Goal: Task Accomplishment & Management: Complete application form

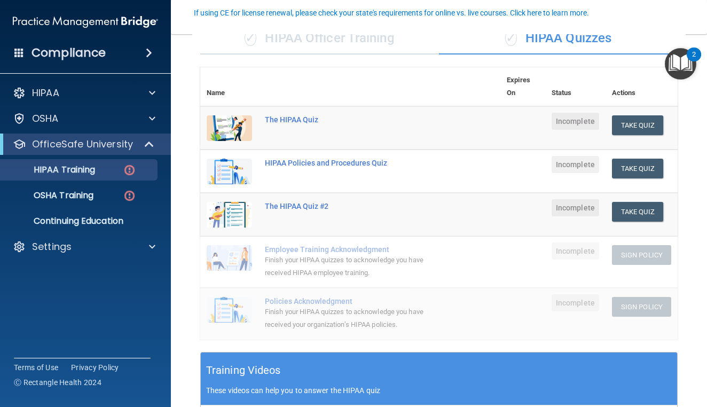
scroll to position [94, 0]
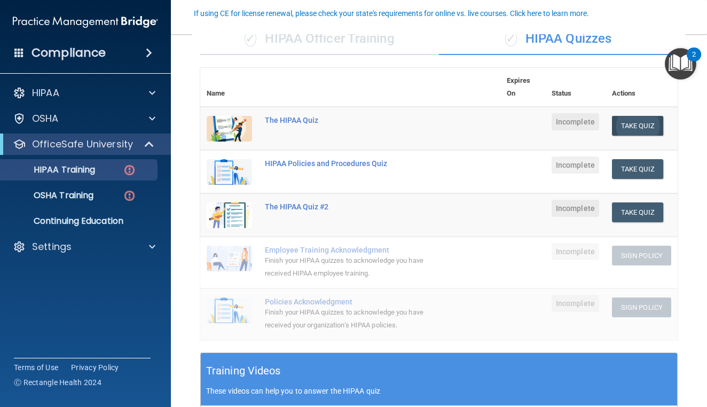
click at [626, 127] on button "Take Quiz" at bounding box center [637, 126] width 51 height 20
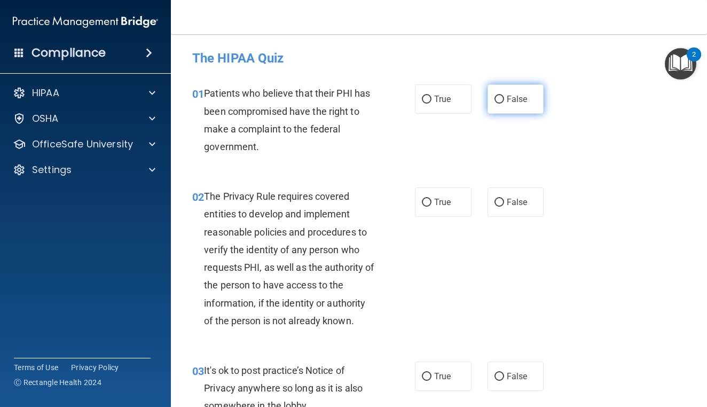
click at [499, 99] on input "False" at bounding box center [499, 100] width 10 height 8
radio input "true"
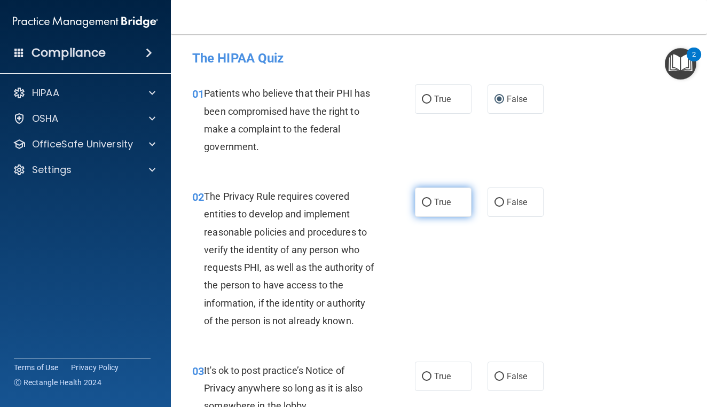
click at [431, 201] on input "True" at bounding box center [427, 203] width 10 height 8
radio input "true"
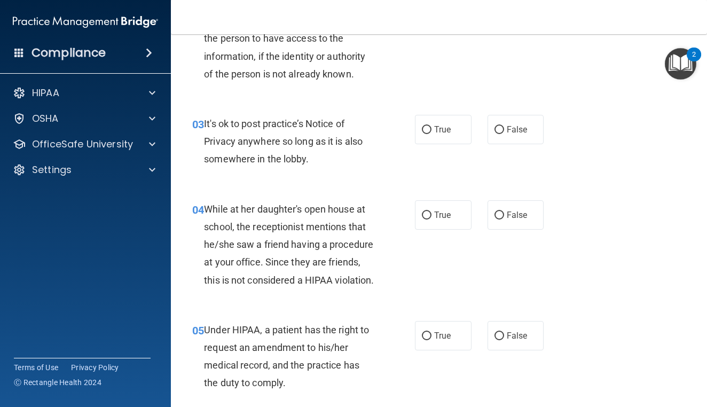
scroll to position [251, 0]
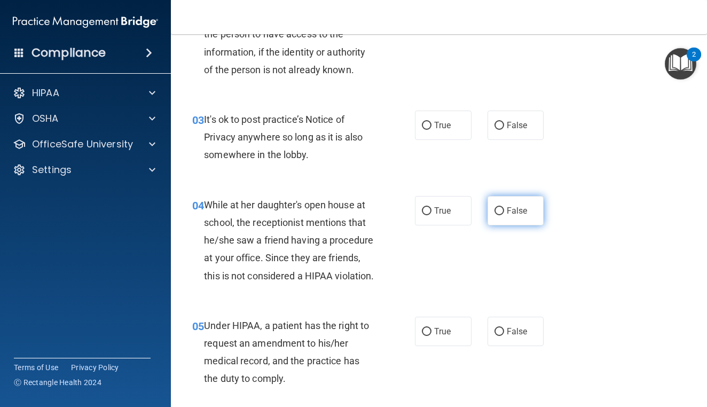
click at [496, 210] on input "False" at bounding box center [499, 211] width 10 height 8
radio input "true"
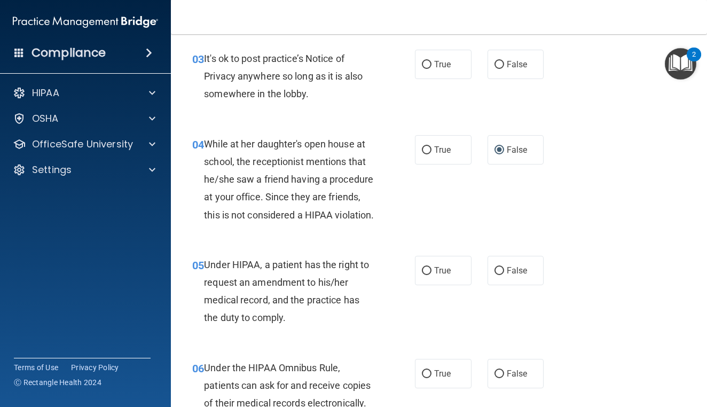
scroll to position [316, 0]
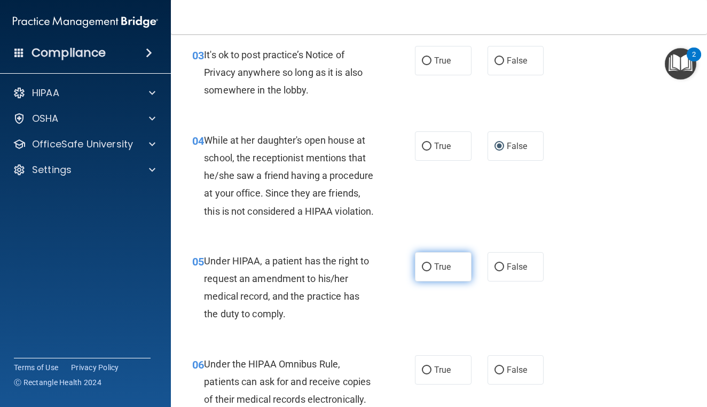
click at [425, 271] on input "True" at bounding box center [427, 267] width 10 height 8
radio input "true"
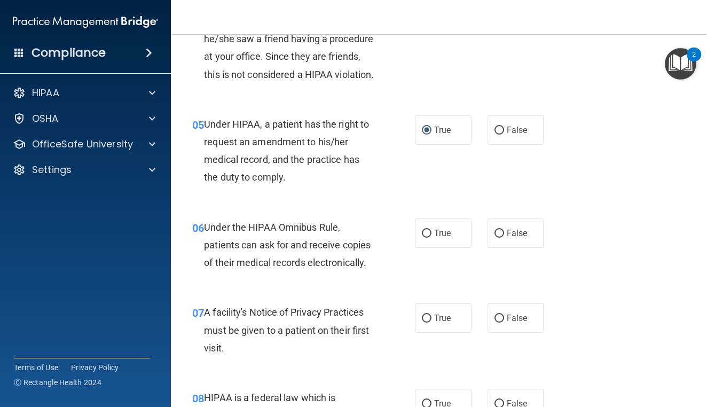
scroll to position [454, 0]
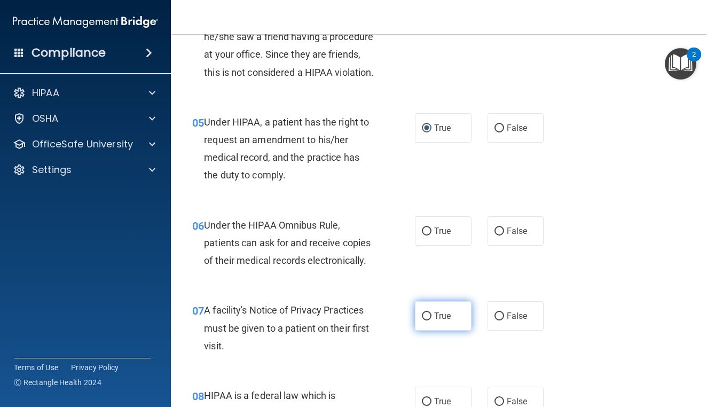
click at [426, 320] on input "True" at bounding box center [427, 316] width 10 height 8
radio input "true"
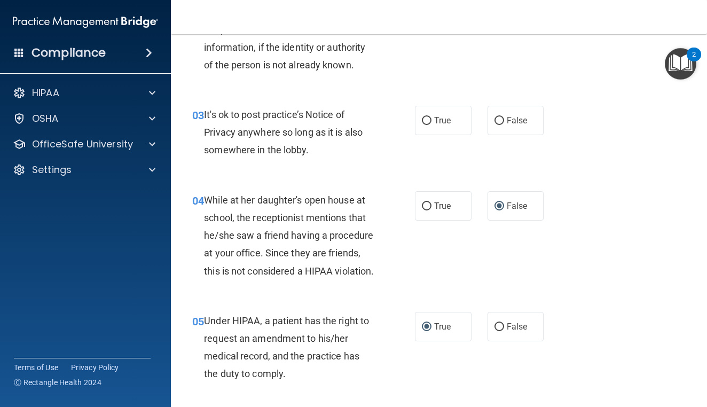
scroll to position [249, 0]
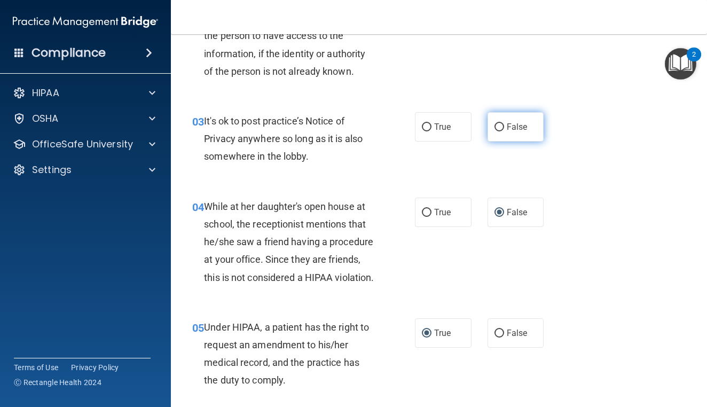
click at [497, 124] on input "False" at bounding box center [499, 127] width 10 height 8
radio input "true"
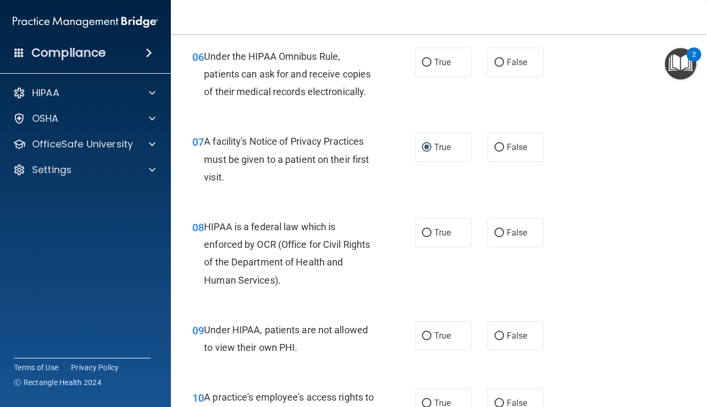
scroll to position [624, 0]
click at [440, 143] on div "07 A facility's Notice of Privacy Practices must be given to a patient on their…" at bounding box center [438, 160] width 509 height 85
click at [428, 66] on input "True" at bounding box center [427, 62] width 10 height 8
radio input "true"
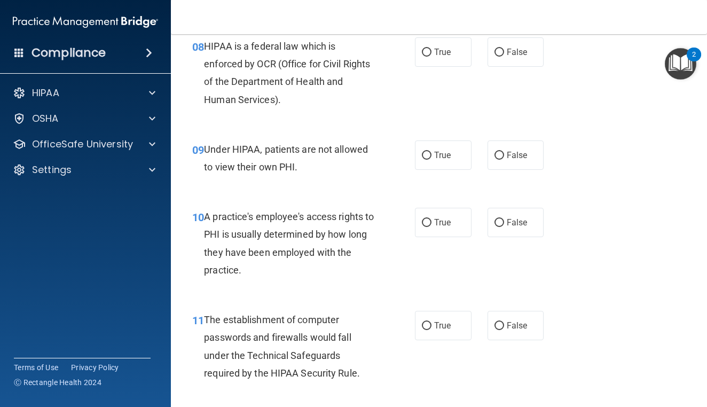
scroll to position [807, 0]
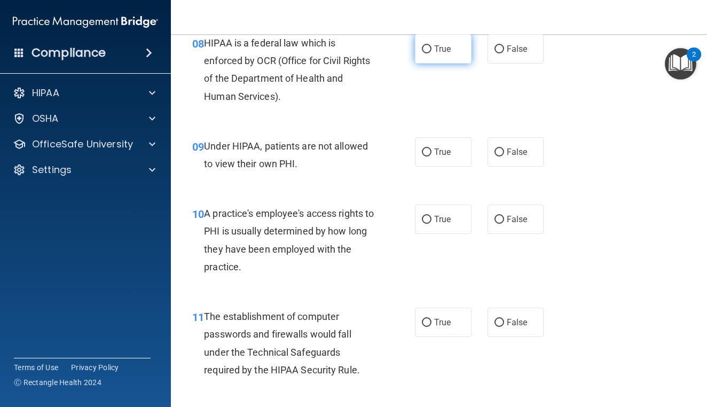
click at [430, 53] on input "True" at bounding box center [427, 49] width 10 height 8
radio input "true"
click at [500, 156] on input "False" at bounding box center [499, 152] width 10 height 8
radio input "true"
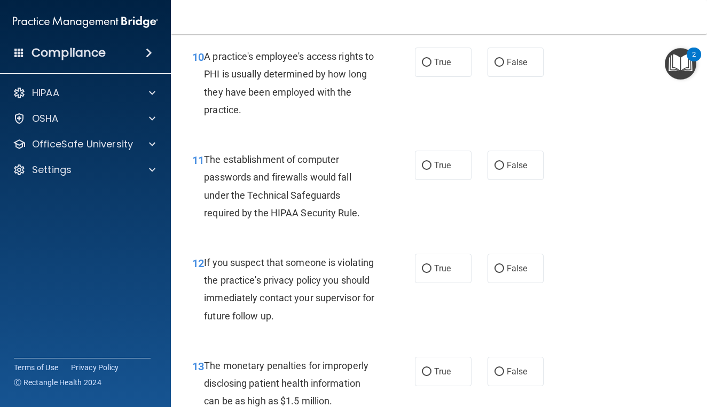
scroll to position [965, 0]
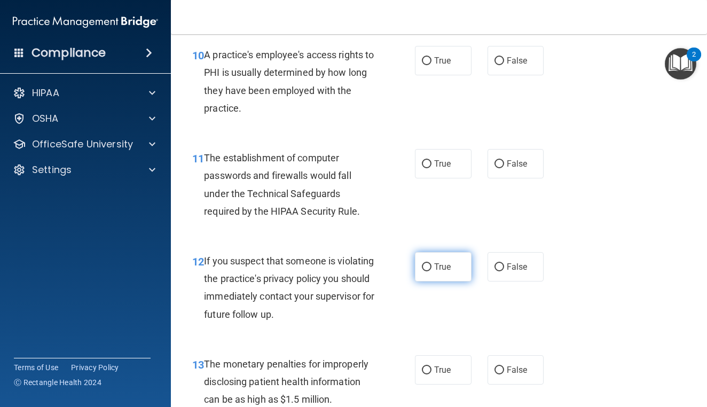
click at [425, 271] on input "True" at bounding box center [427, 267] width 10 height 8
radio input "true"
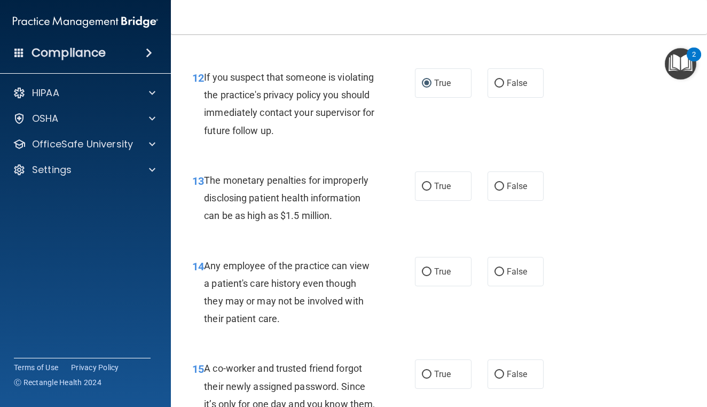
scroll to position [1150, 0]
click at [499, 275] on input "False" at bounding box center [499, 271] width 10 height 8
radio input "true"
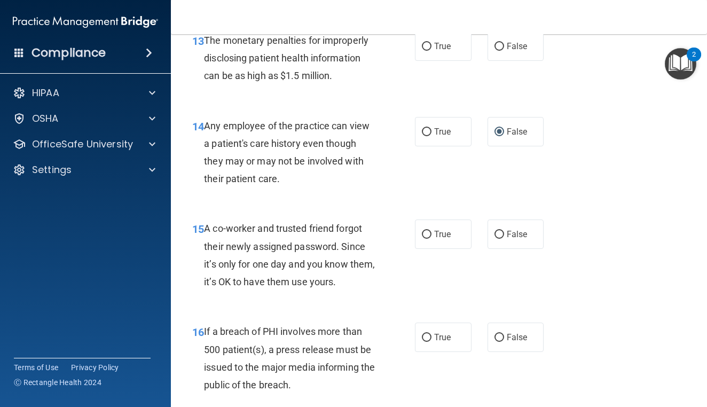
scroll to position [1291, 0]
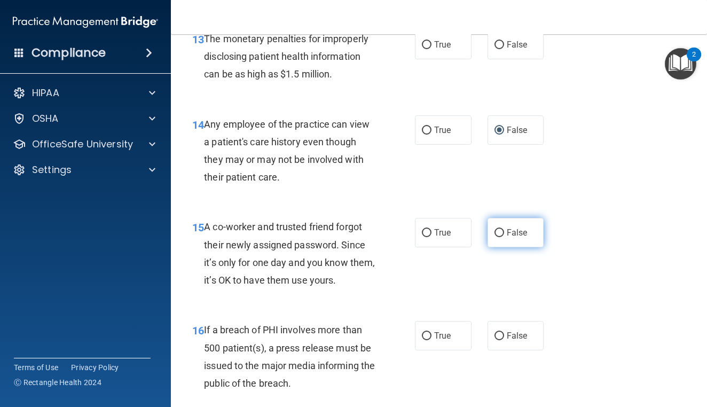
click at [498, 237] on input "False" at bounding box center [499, 233] width 10 height 8
radio input "true"
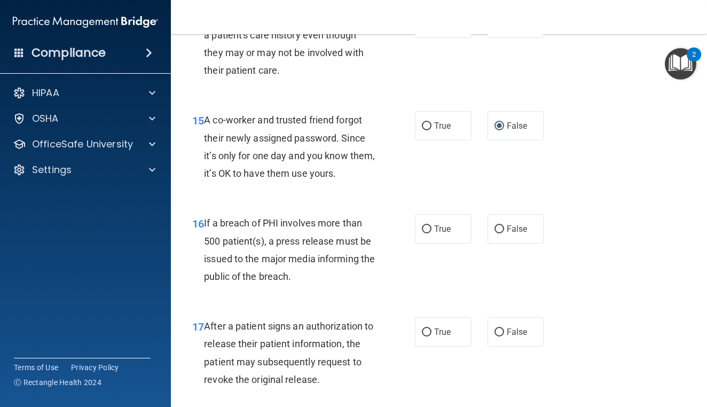
scroll to position [1399, 0]
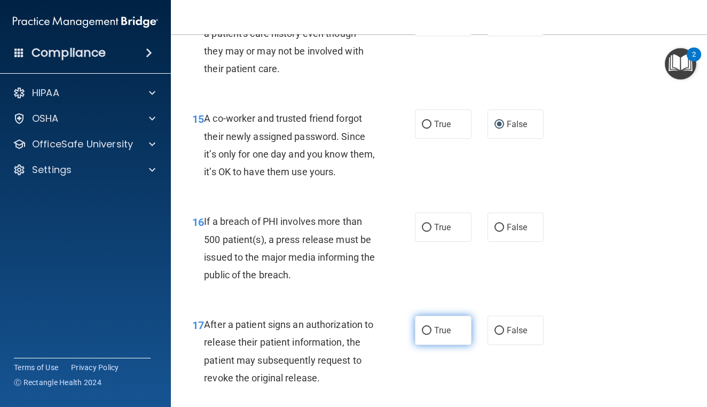
click at [425, 335] on input "True" at bounding box center [427, 331] width 10 height 8
radio input "true"
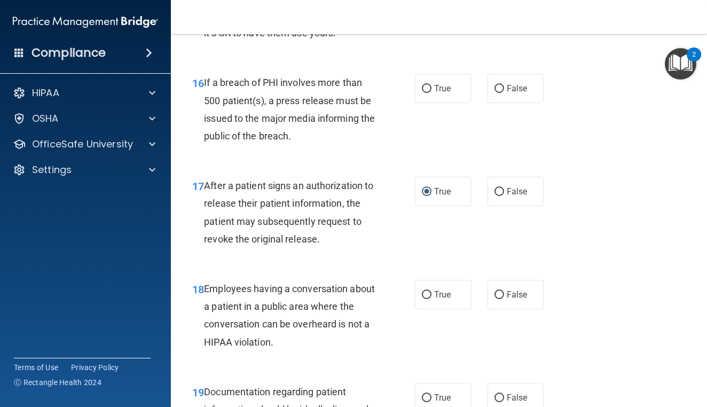
scroll to position [1545, 0]
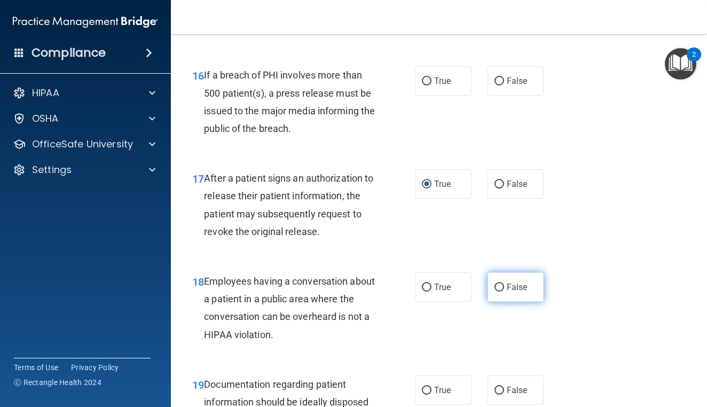
click at [498, 292] on input "False" at bounding box center [499, 288] width 10 height 8
radio input "true"
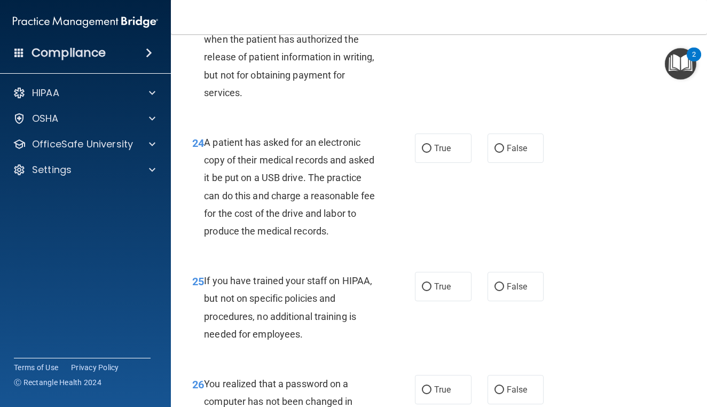
scroll to position [2356, 0]
click at [500, 290] on input "False" at bounding box center [499, 286] width 10 height 8
radio input "true"
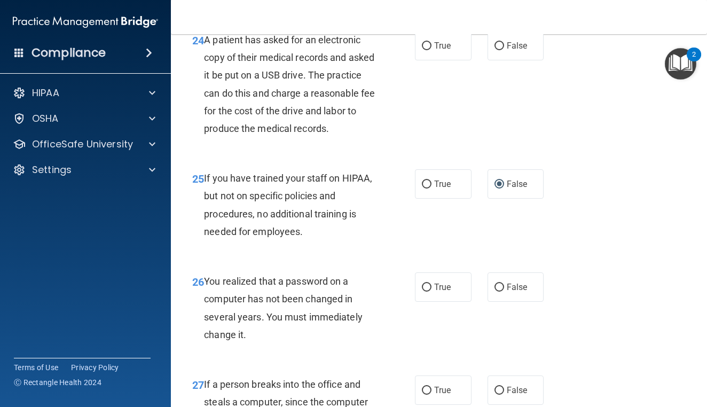
scroll to position [2458, 0]
click at [425, 291] on input "True" at bounding box center [427, 287] width 10 height 8
radio input "true"
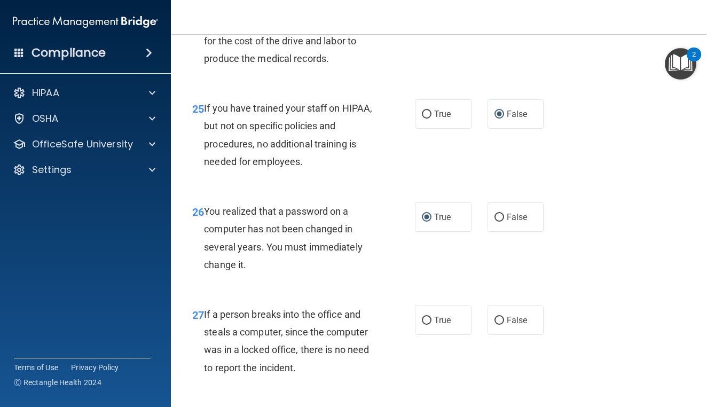
scroll to position [2532, 0]
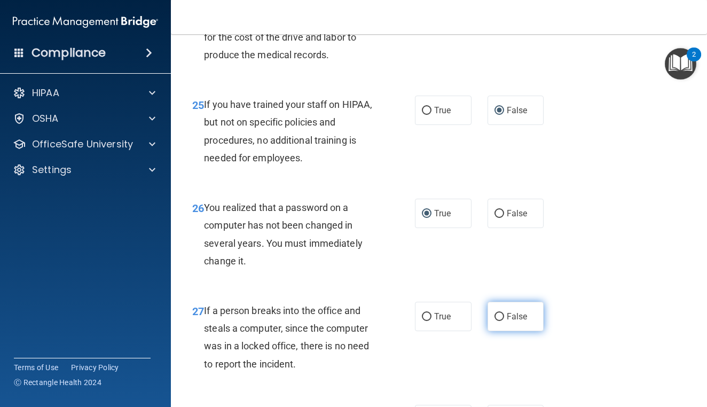
click at [498, 321] on input "False" at bounding box center [499, 317] width 10 height 8
radio input "true"
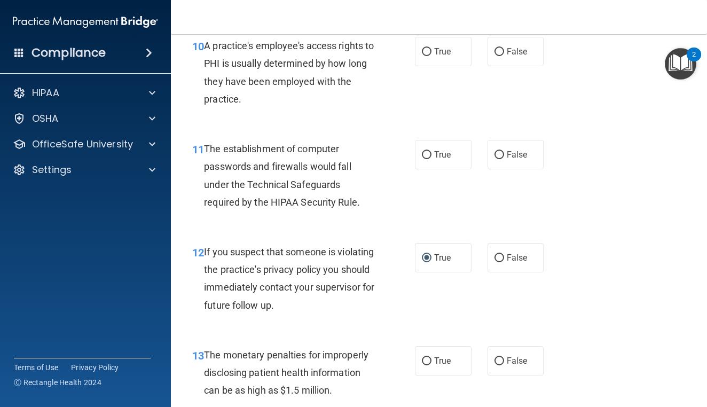
scroll to position [981, 0]
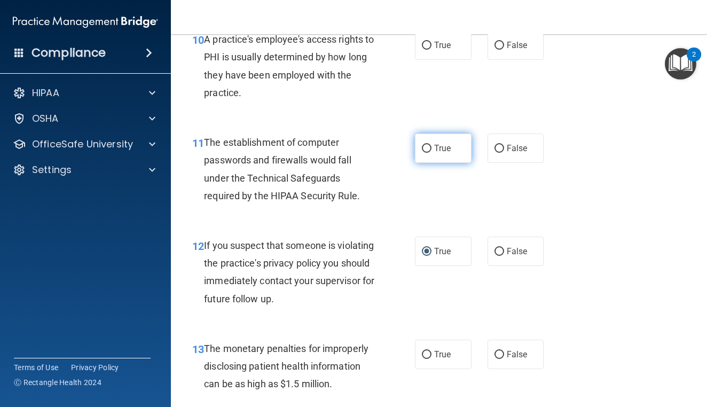
click at [428, 153] on input "True" at bounding box center [427, 149] width 10 height 8
radio input "true"
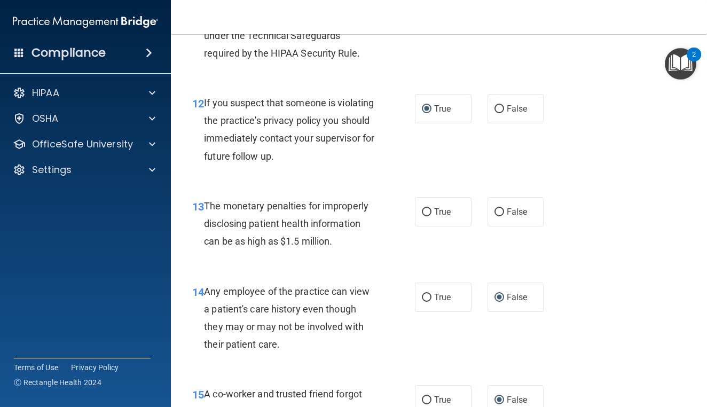
scroll to position [1129, 0]
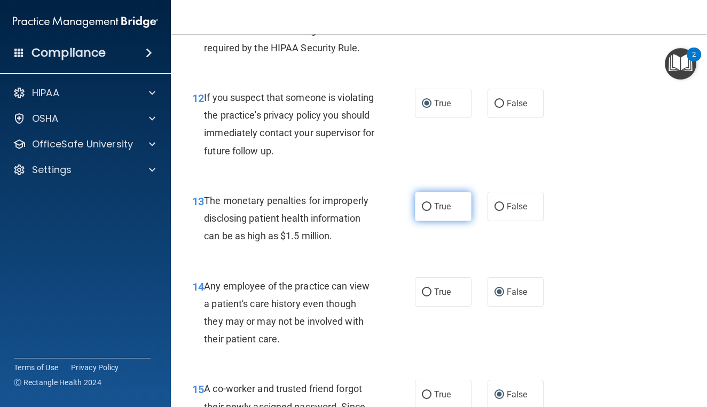
click at [425, 211] on input "True" at bounding box center [427, 207] width 10 height 8
radio input "true"
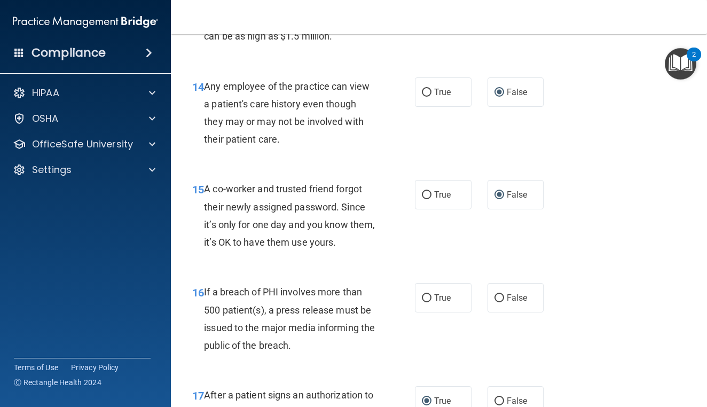
scroll to position [1331, 0]
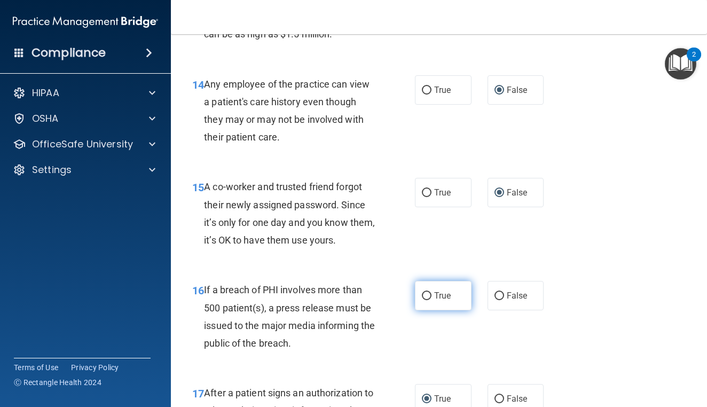
click at [425, 300] on input "True" at bounding box center [427, 296] width 10 height 8
radio input "true"
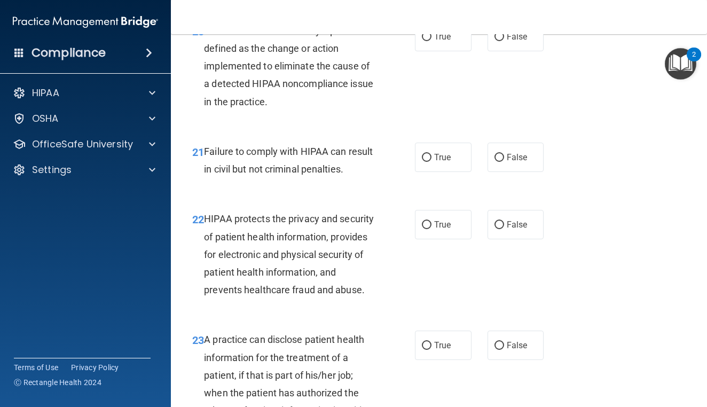
scroll to position [2002, 0]
click at [500, 161] on input "False" at bounding box center [499, 157] width 10 height 8
radio input "true"
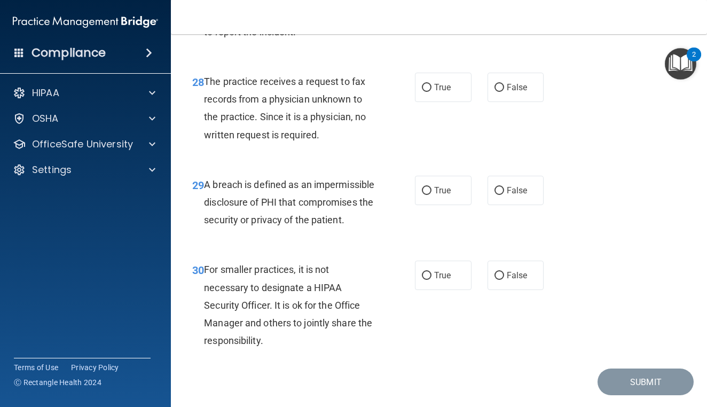
scroll to position [2866, 0]
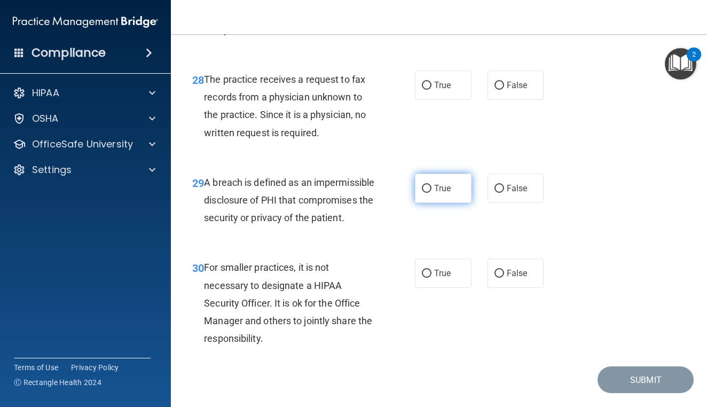
click at [426, 193] on input "True" at bounding box center [427, 189] width 10 height 8
radio input "true"
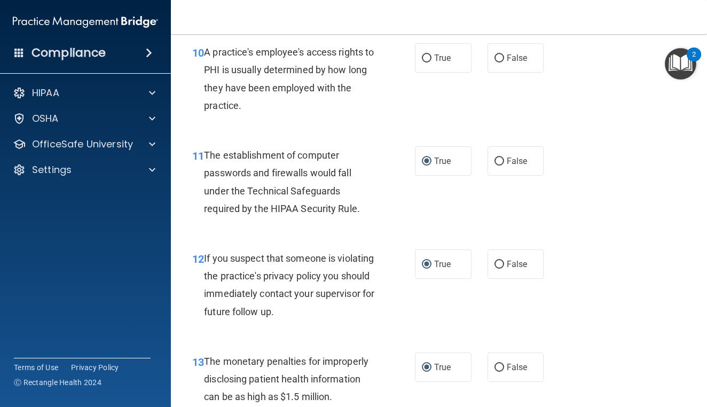
scroll to position [973, 0]
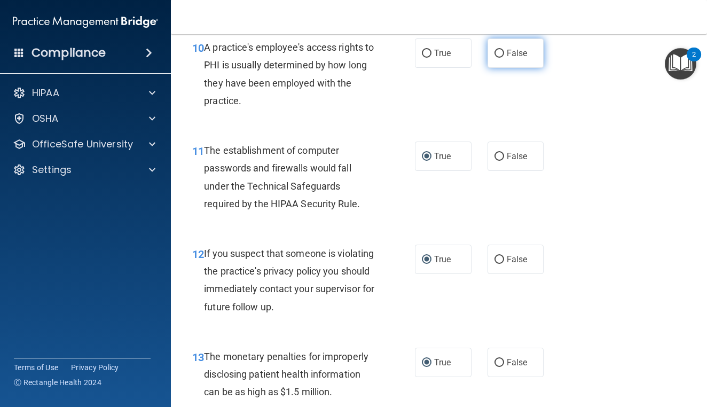
click at [498, 58] on input "False" at bounding box center [499, 54] width 10 height 8
radio input "true"
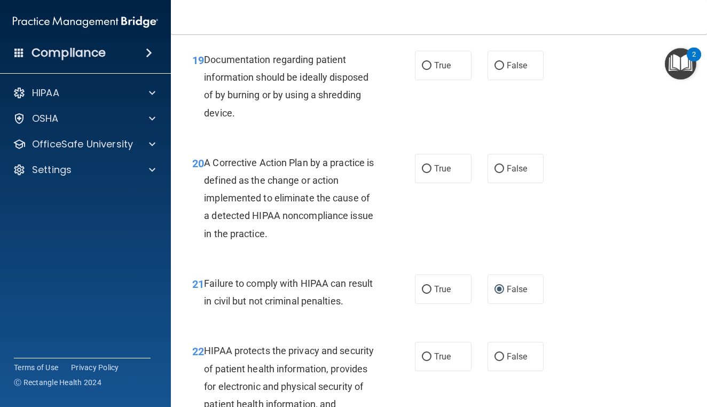
scroll to position [1874, 0]
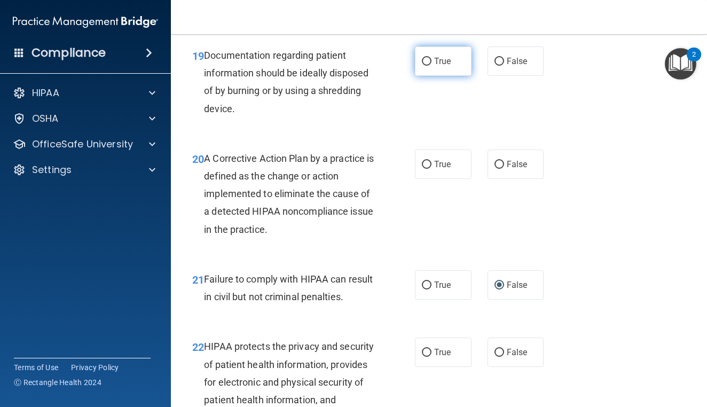
click at [427, 66] on input "True" at bounding box center [427, 62] width 10 height 8
radio input "true"
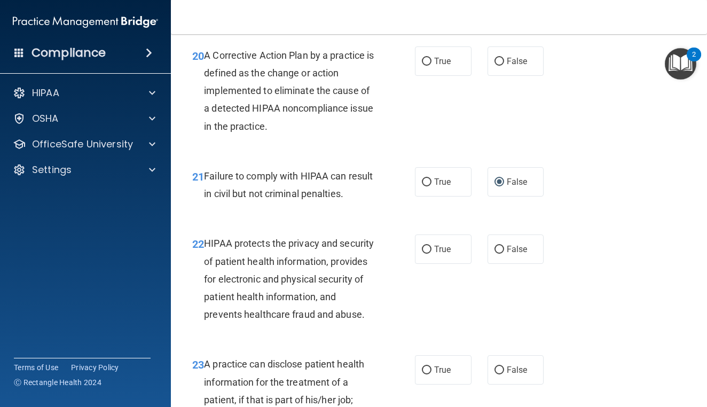
scroll to position [1983, 0]
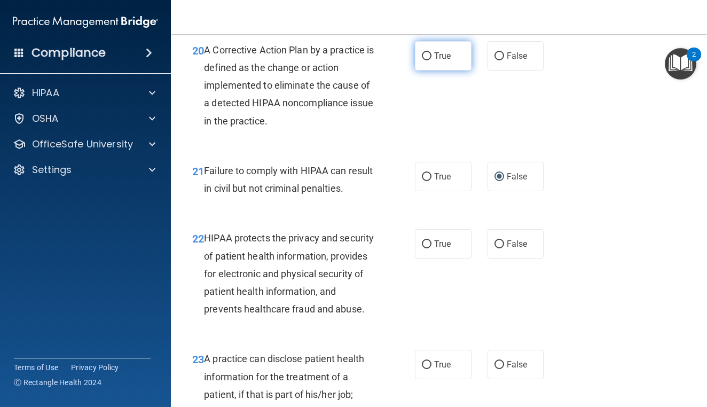
click at [427, 60] on input "True" at bounding box center [427, 56] width 10 height 8
radio input "true"
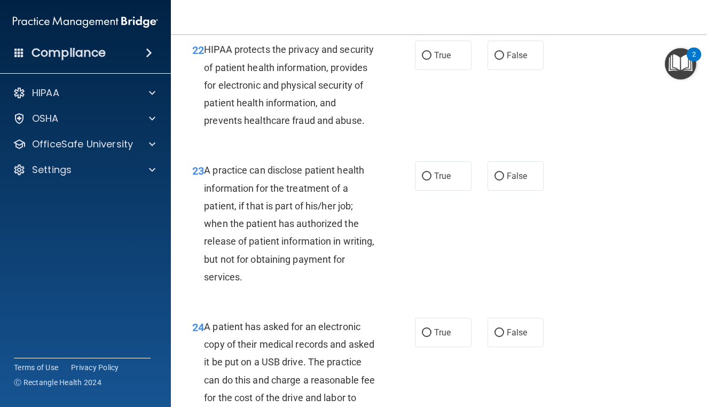
scroll to position [2172, 0]
click at [428, 59] on input "True" at bounding box center [427, 55] width 10 height 8
radio input "true"
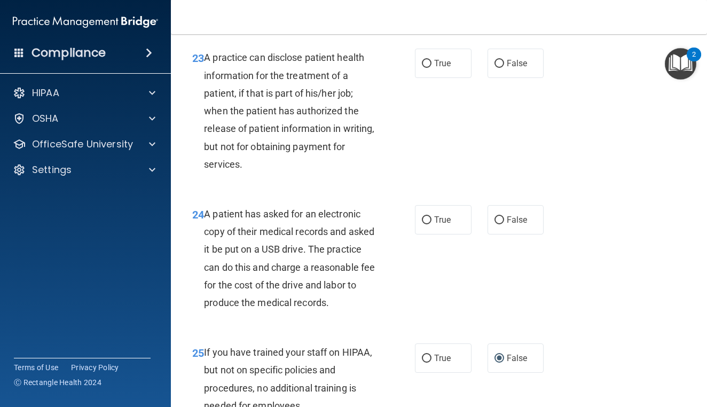
scroll to position [2285, 0]
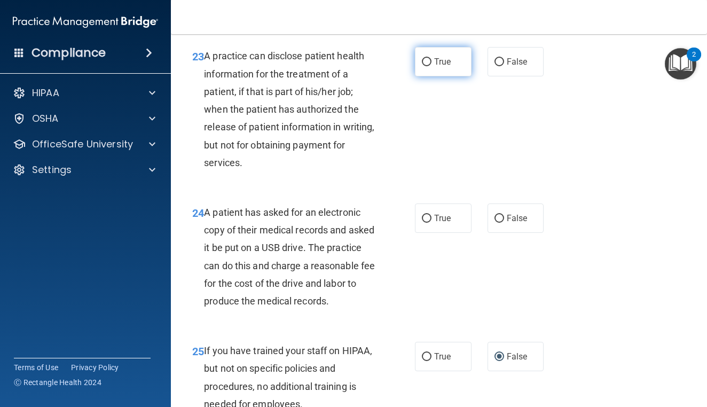
click at [427, 66] on input "True" at bounding box center [427, 62] width 10 height 8
radio input "true"
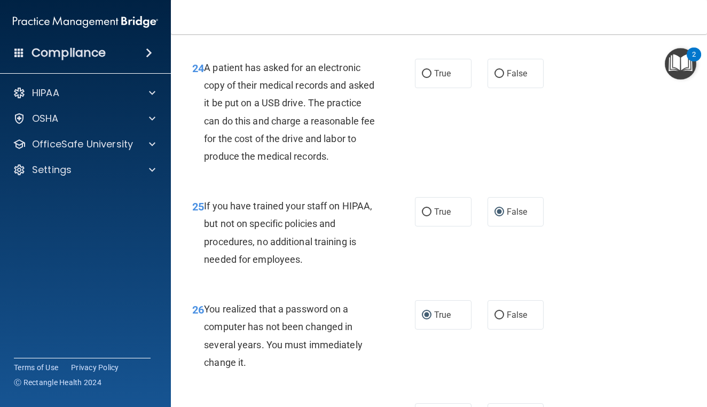
scroll to position [2431, 0]
click at [428, 77] on input "True" at bounding box center [427, 73] width 10 height 8
radio input "true"
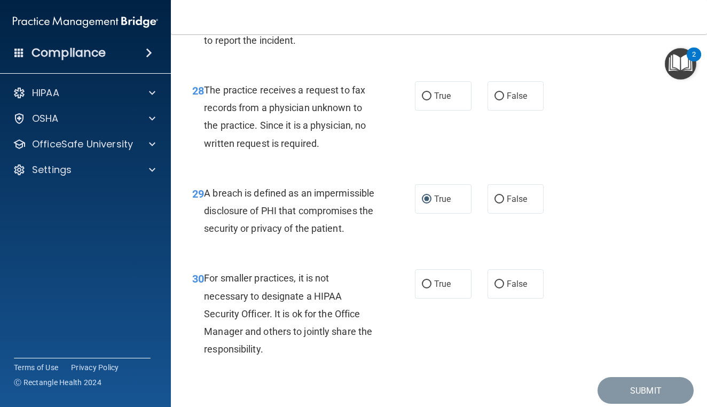
scroll to position [2853, 0]
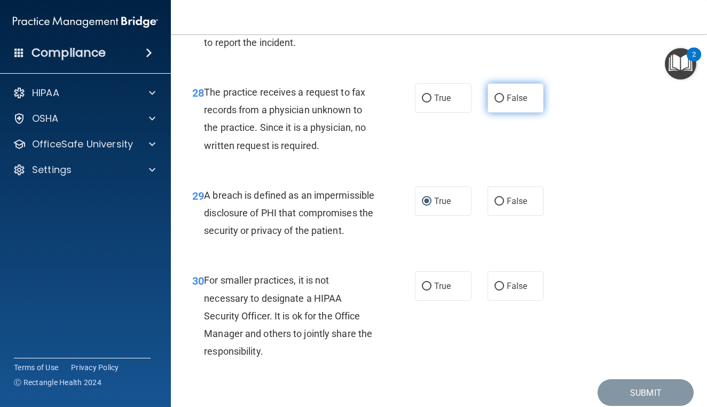
click at [499, 103] on input "False" at bounding box center [499, 99] width 10 height 8
radio input "true"
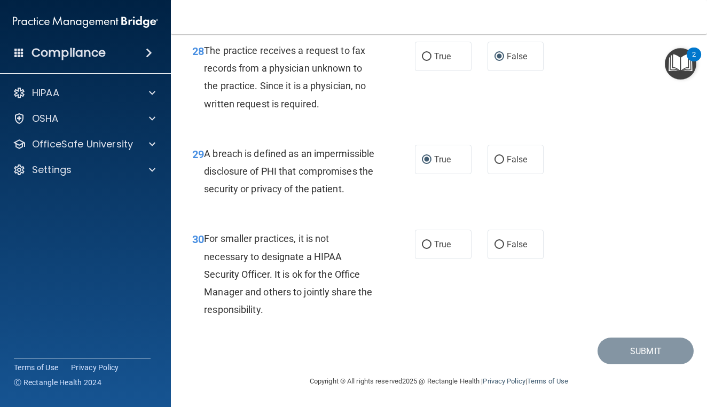
scroll to position [2933, 0]
click at [499, 244] on input "False" at bounding box center [499, 245] width 10 height 8
radio input "true"
click at [642, 347] on button "Submit" at bounding box center [646, 350] width 96 height 27
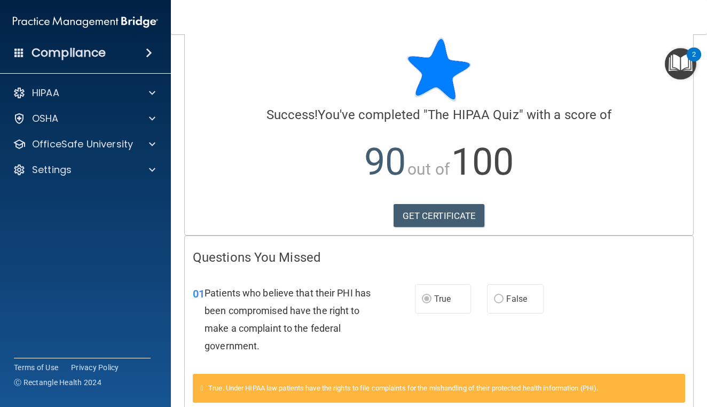
scroll to position [15, 0]
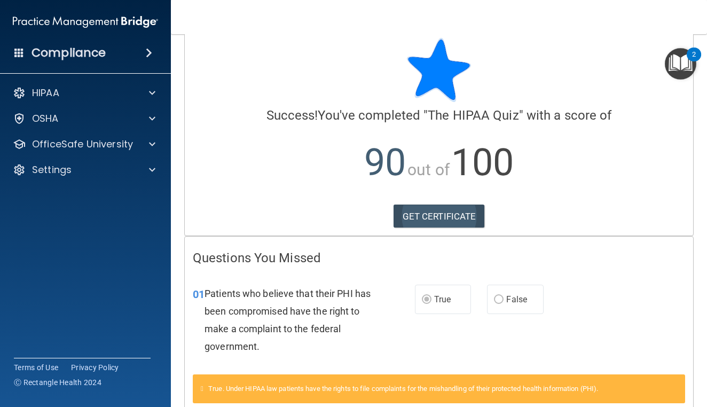
click at [447, 216] on link "GET CERTIFICATE" at bounding box center [439, 216] width 91 height 23
